Goal: Task Accomplishment & Management: Manage account settings

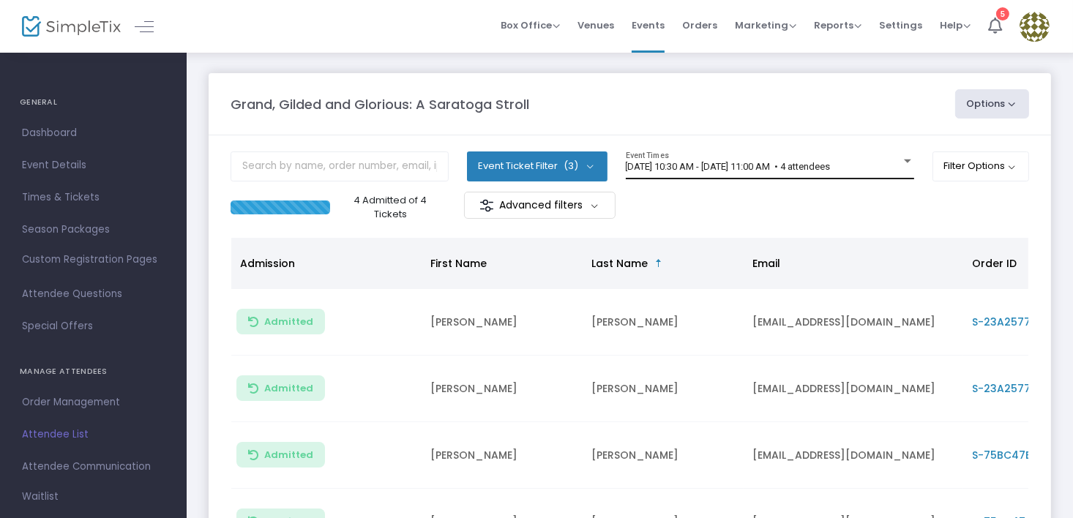
click at [904, 160] on div at bounding box center [907, 162] width 7 height 4
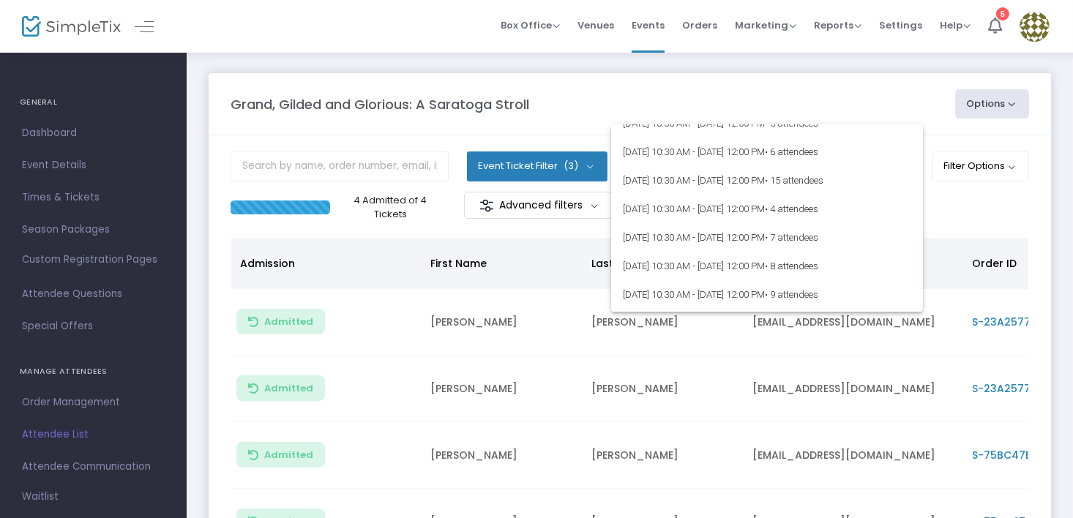
scroll to position [1829, 0]
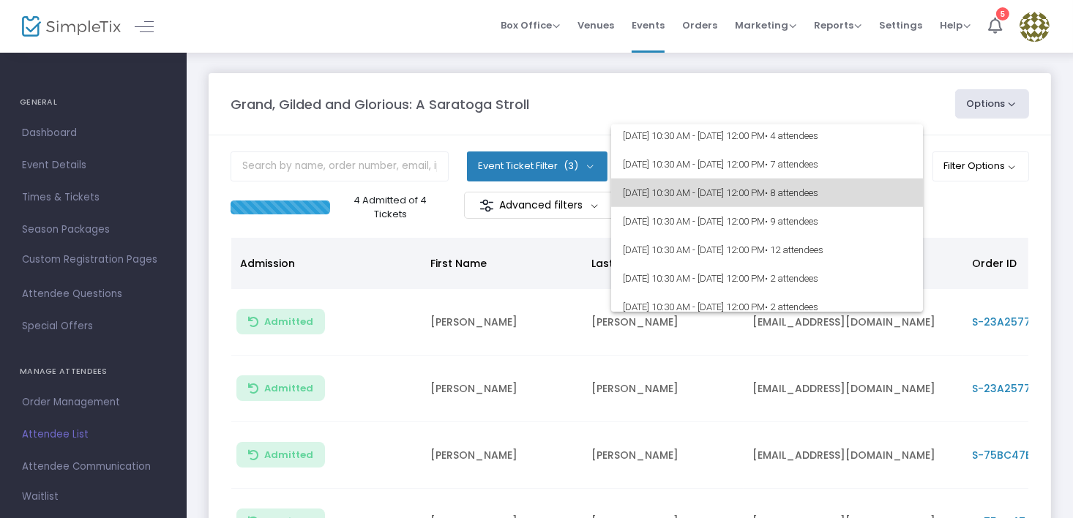
click at [780, 192] on span "9/18/2025 @ 10:30 AM - 9/18/2025 @ 12:00 PM • 8 attendees" at bounding box center [767, 193] width 288 height 29
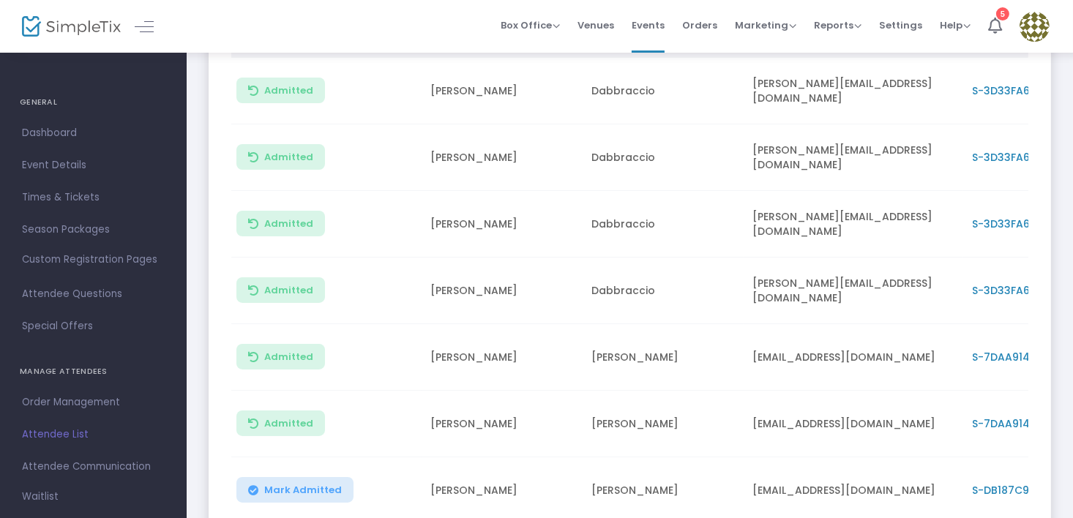
scroll to position [146, 0]
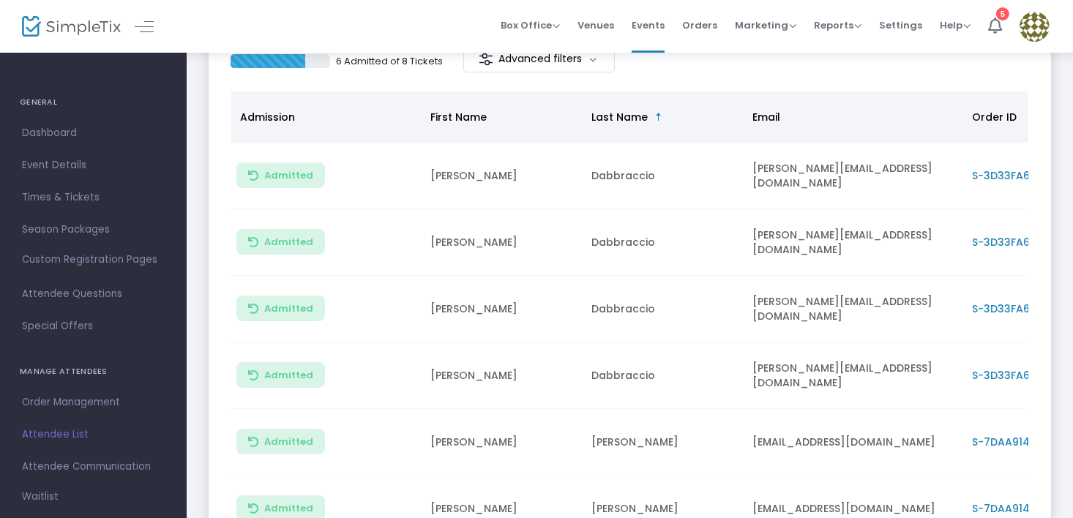
click at [1031, 24] on img at bounding box center [1034, 27] width 30 height 30
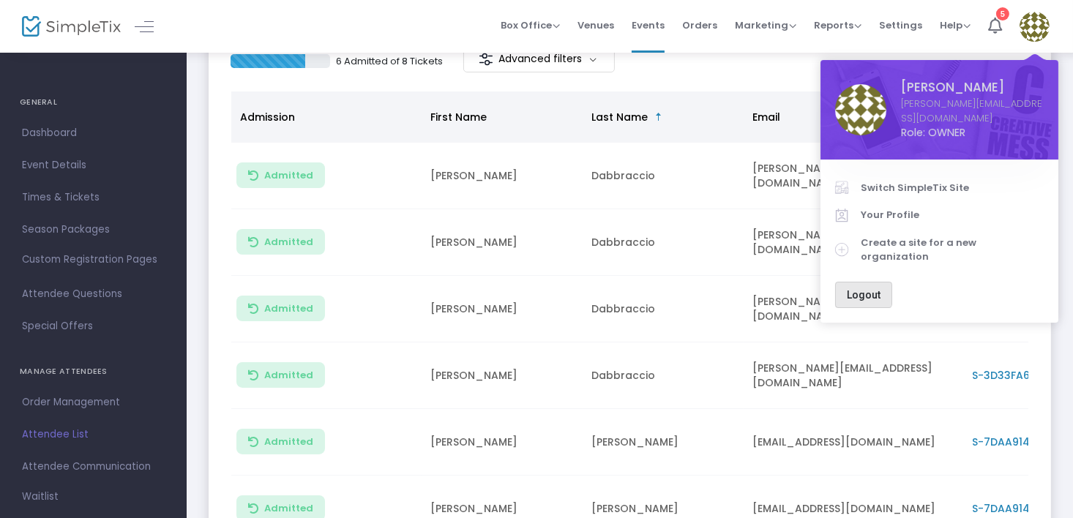
click at [861, 289] on span "Logout" at bounding box center [864, 295] width 34 height 12
